Goal: Information Seeking & Learning: Check status

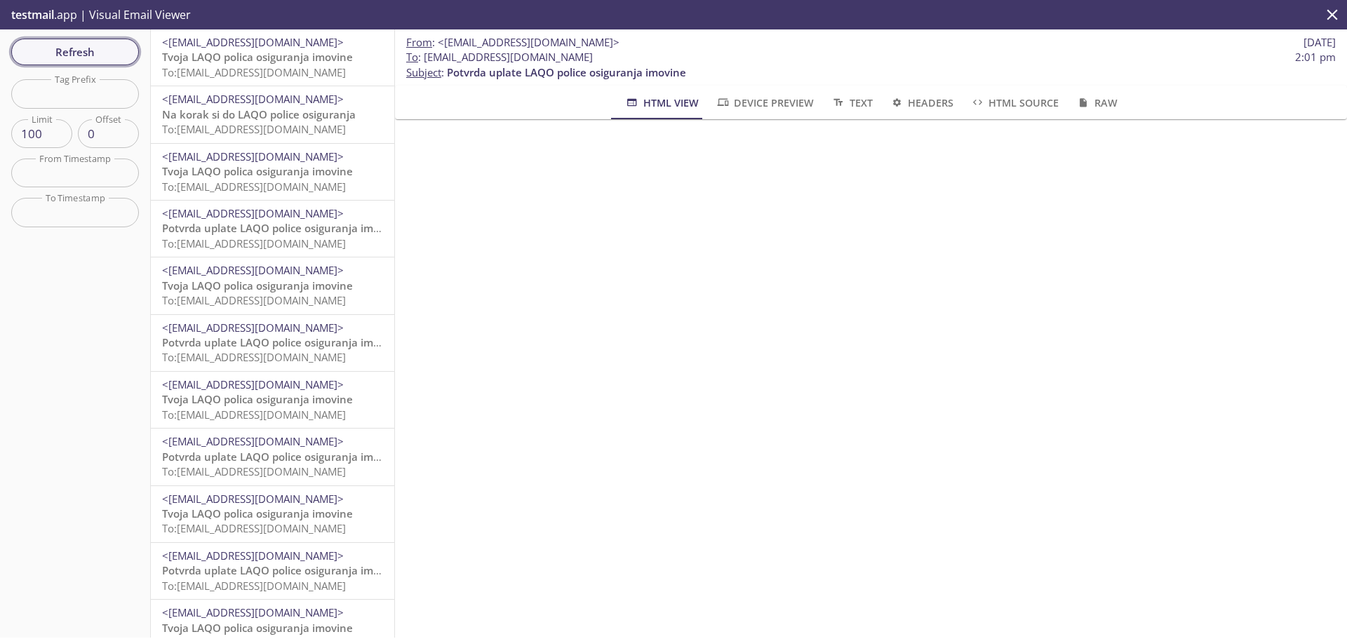
click at [81, 51] on span "Refresh" at bounding box center [74, 52] width 105 height 18
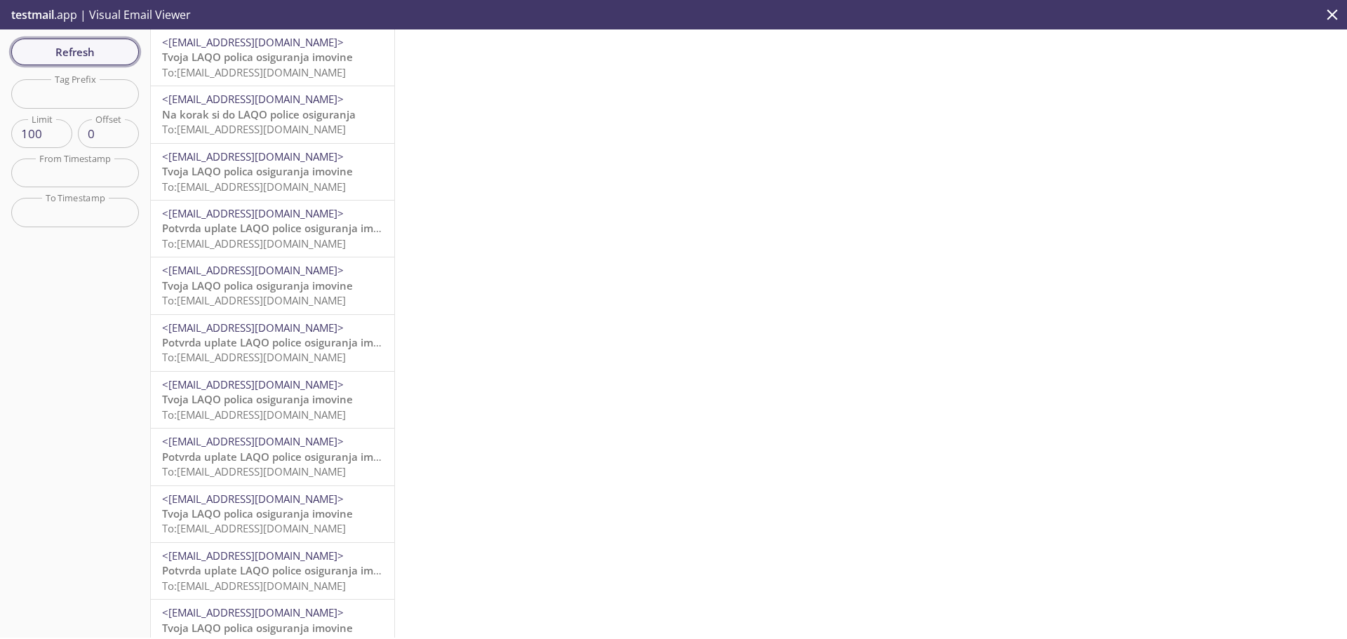
click at [74, 51] on span "Refresh" at bounding box center [74, 52] width 105 height 18
click at [54, 57] on span "Refresh" at bounding box center [74, 52] width 105 height 18
click at [316, 246] on span "To: [EMAIL_ADDRESS][DOMAIN_NAME]" at bounding box center [254, 243] width 184 height 14
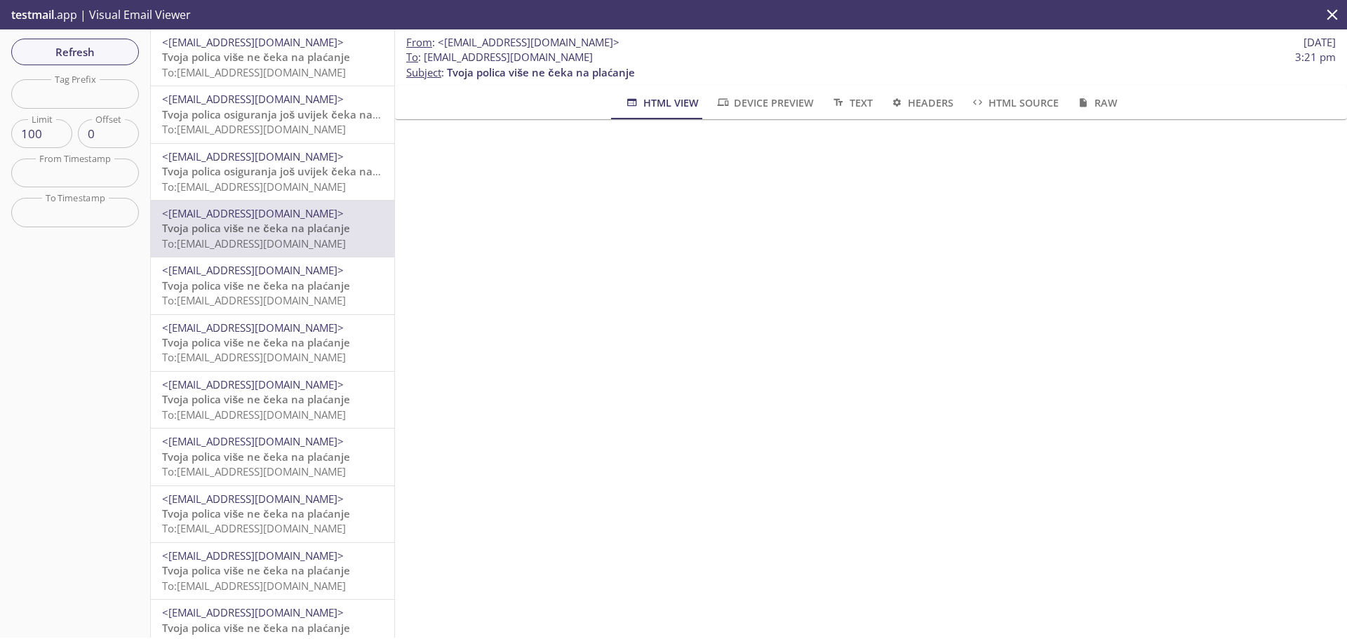
click at [316, 293] on span "To: [EMAIL_ADDRESS][DOMAIN_NAME]" at bounding box center [254, 300] width 184 height 14
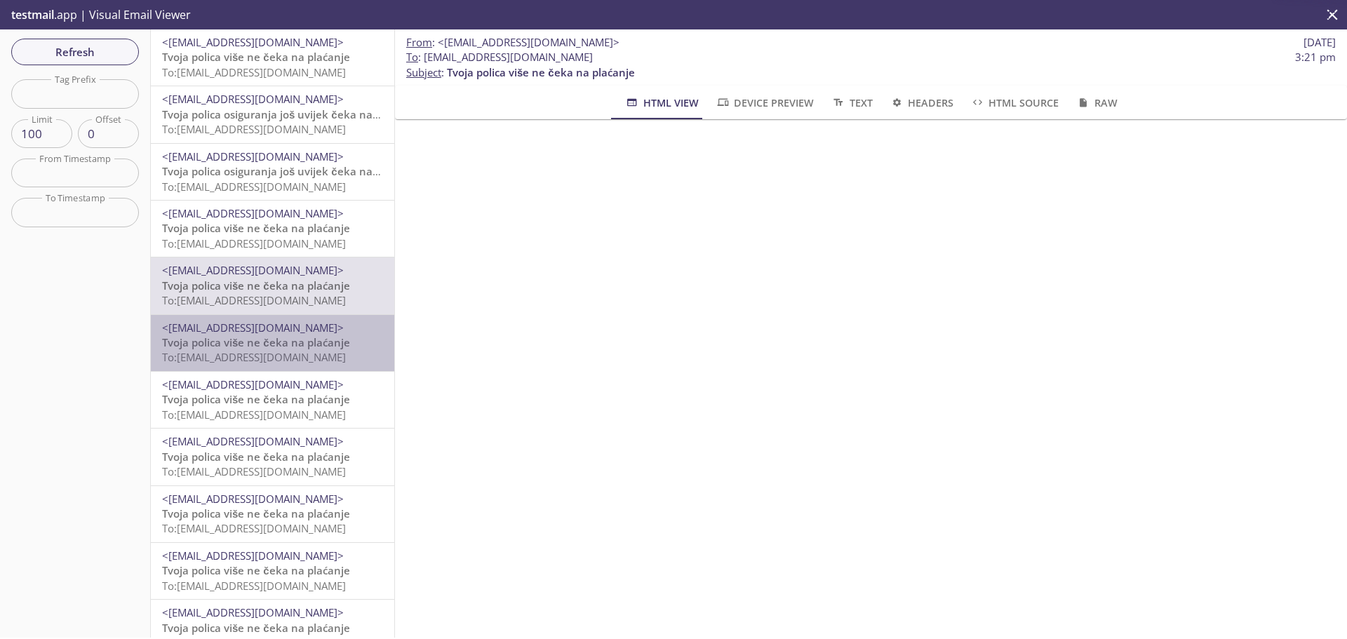
click at [311, 370] on div "<[EMAIL_ADDRESS][DOMAIN_NAME]> Tvoja polica više ne čeka na plaćanje To: [EMAIL…" at bounding box center [272, 343] width 243 height 56
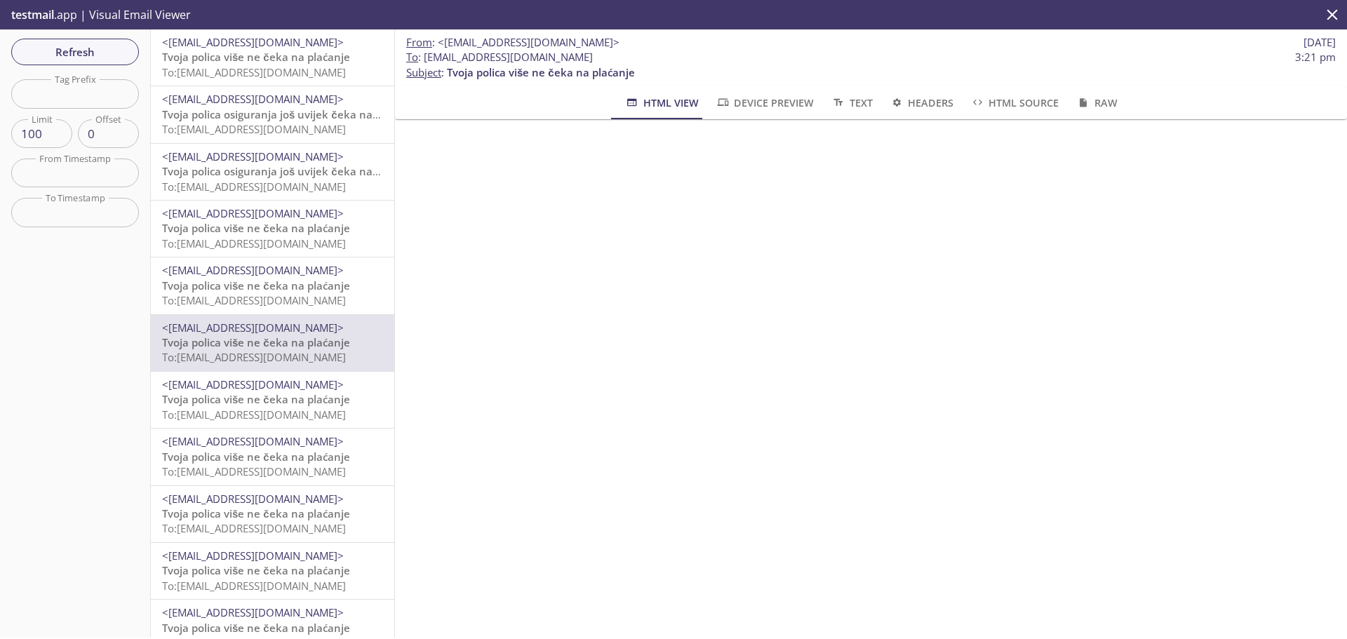
click at [298, 422] on p "Tvoja polica više ne čeka na plaćanje To: [EMAIL_ADDRESS][DOMAIN_NAME]" at bounding box center [272, 407] width 221 height 30
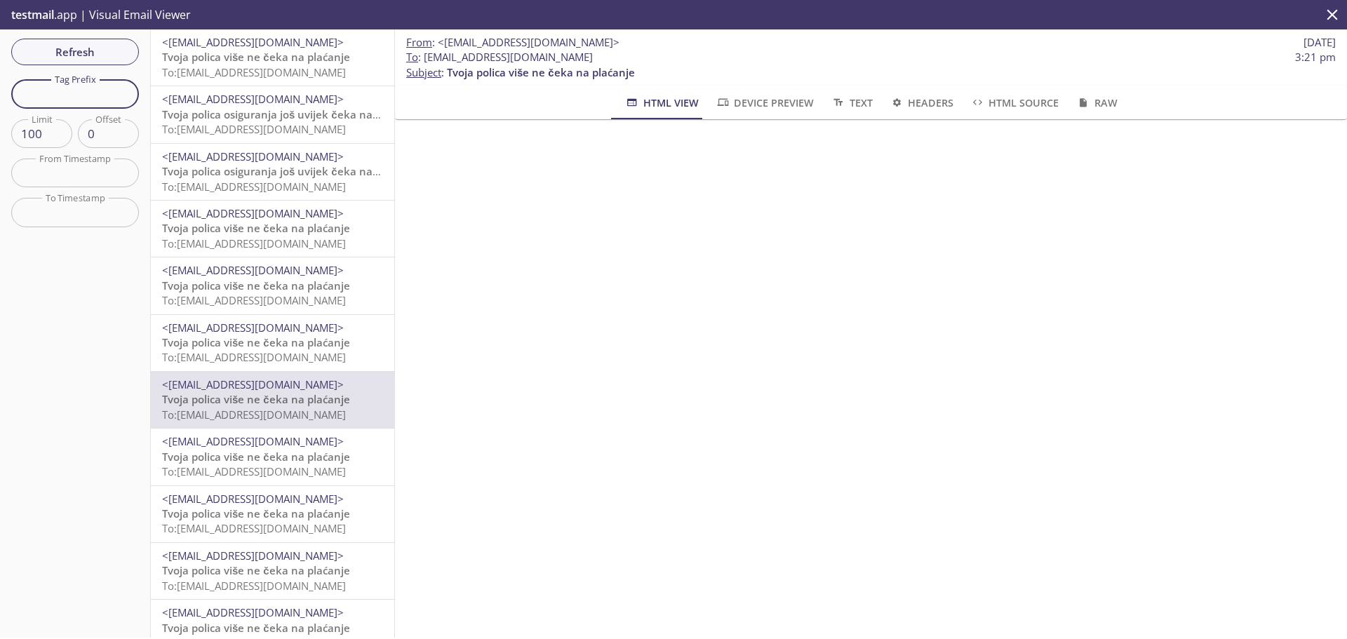
click at [97, 81] on input "text" at bounding box center [75, 93] width 128 height 29
paste input "yug_0wuswsunnrsute74npcf"
type input "yug_0wuswsunnrsute74npcf"
click at [90, 53] on span "Refresh" at bounding box center [74, 52] width 105 height 18
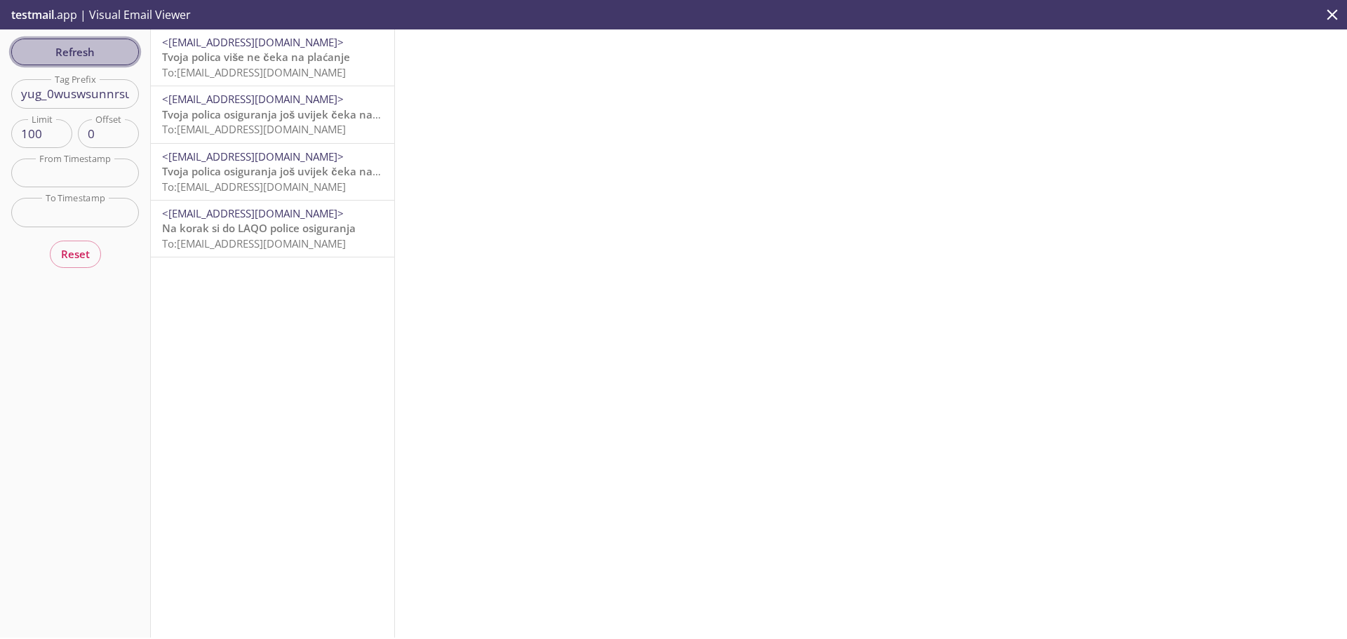
click at [77, 57] on span "Refresh" at bounding box center [74, 52] width 105 height 18
